Goal: Information Seeking & Learning: Learn about a topic

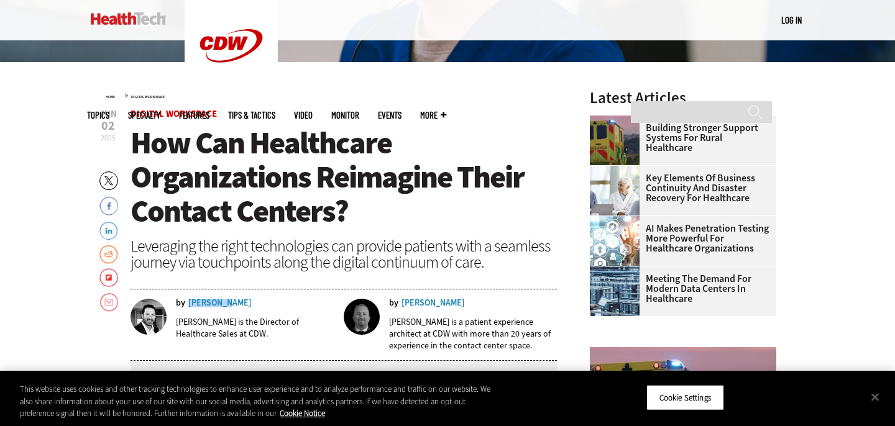
scroll to position [405, 0]
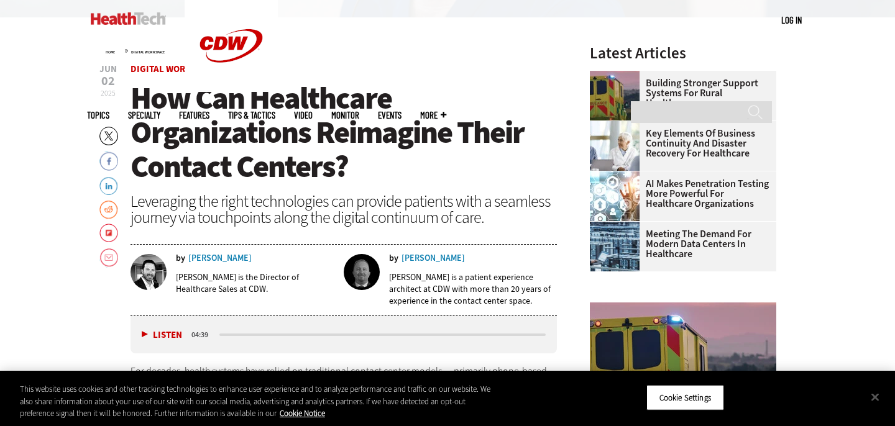
click at [249, 280] on p "[PERSON_NAME] is the Director of Healthcare Sales at CDW." at bounding box center [255, 283] width 159 height 24
click at [211, 258] on div "Jeff Kula" at bounding box center [219, 258] width 63 height 9
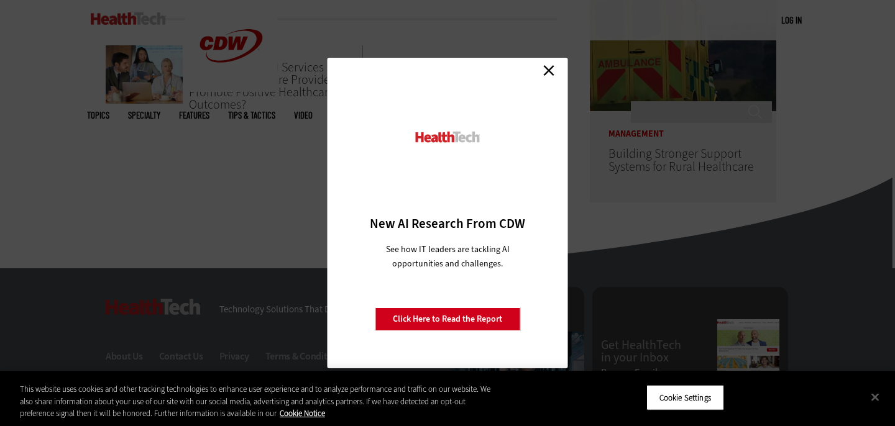
scroll to position [822, 0]
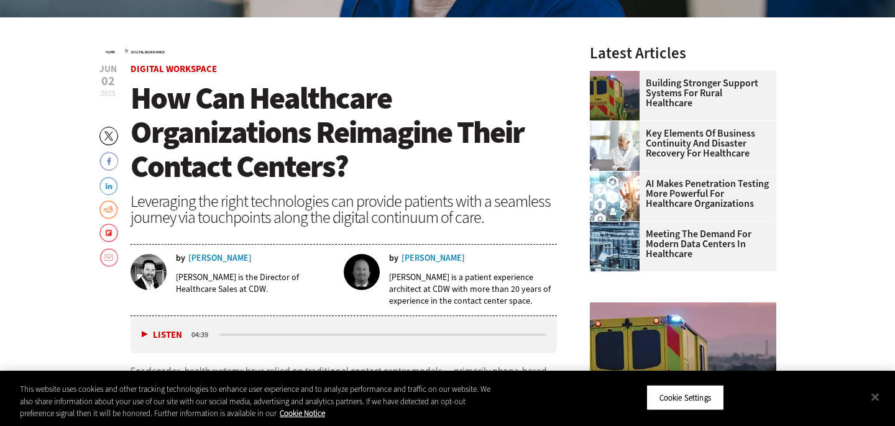
click at [421, 260] on div "[PERSON_NAME]" at bounding box center [432, 258] width 63 height 9
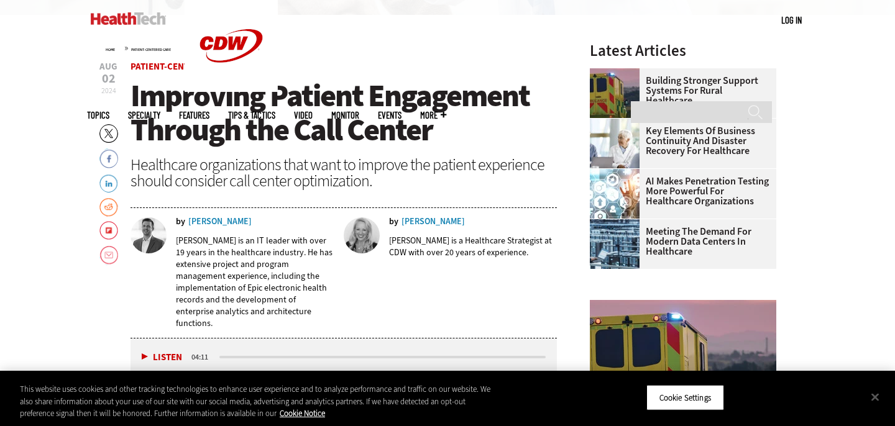
scroll to position [409, 0]
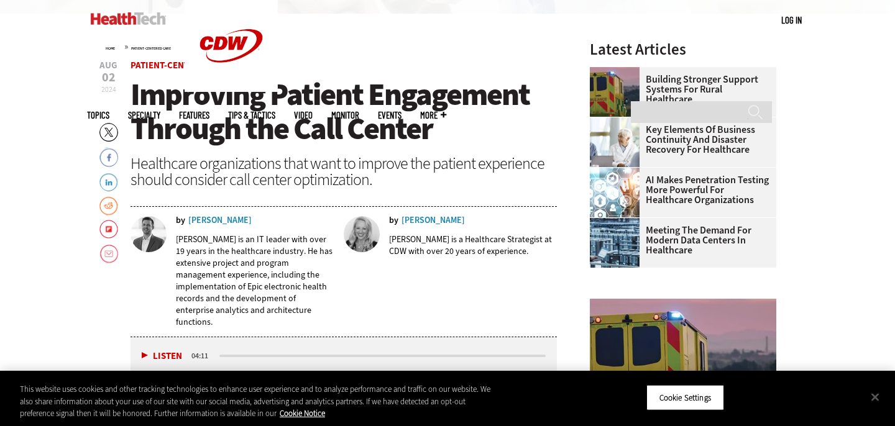
click at [198, 223] on div "[PERSON_NAME]" at bounding box center [219, 220] width 63 height 9
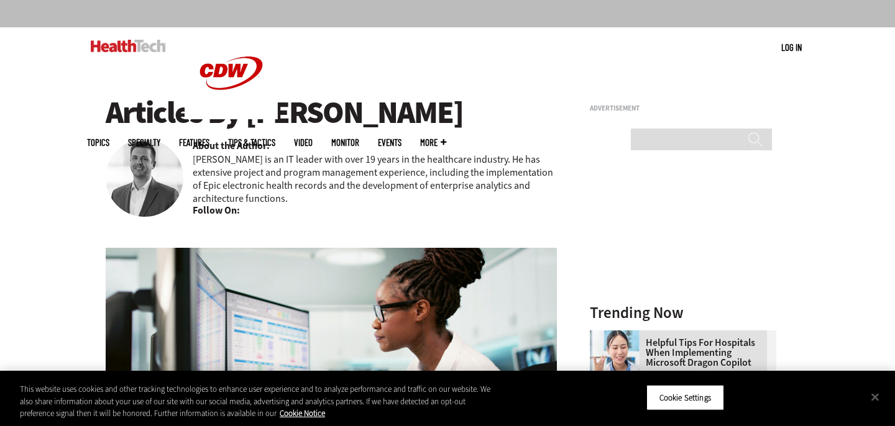
scroll to position [84, 0]
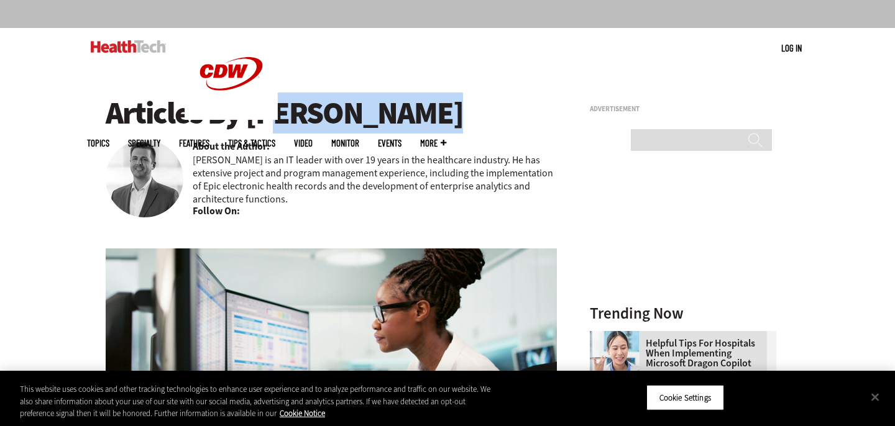
drag, startPoint x: 396, startPoint y: 119, endPoint x: 244, endPoint y: 119, distance: 152.2
click at [244, 119] on h1 "Articles By [PERSON_NAME]" at bounding box center [331, 113] width 451 height 34
copy h1 "[PERSON_NAME]"
